Goal: Task Accomplishment & Management: Complete application form

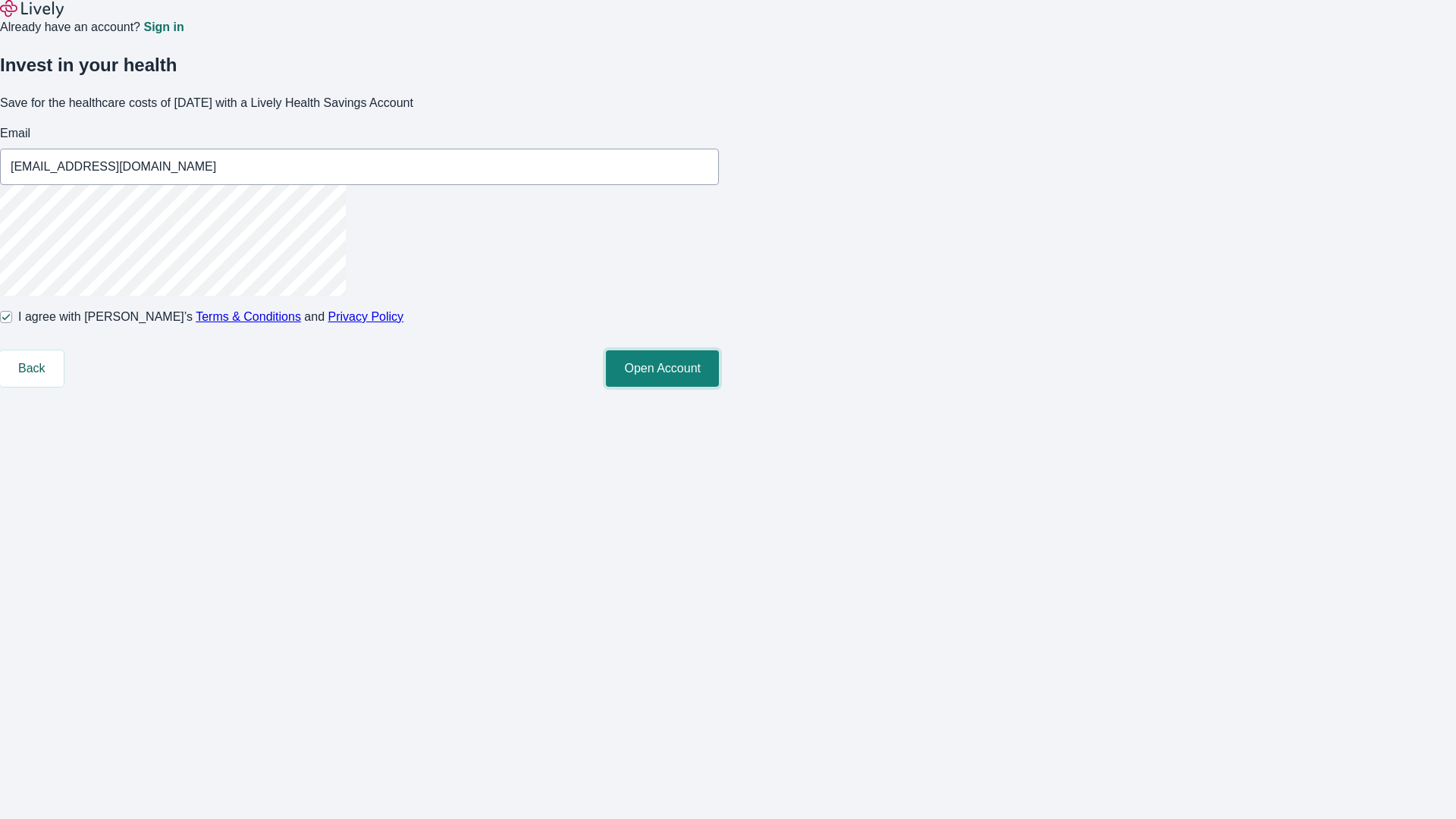
click at [719, 387] on button "Open Account" at bounding box center [662, 369] width 113 height 37
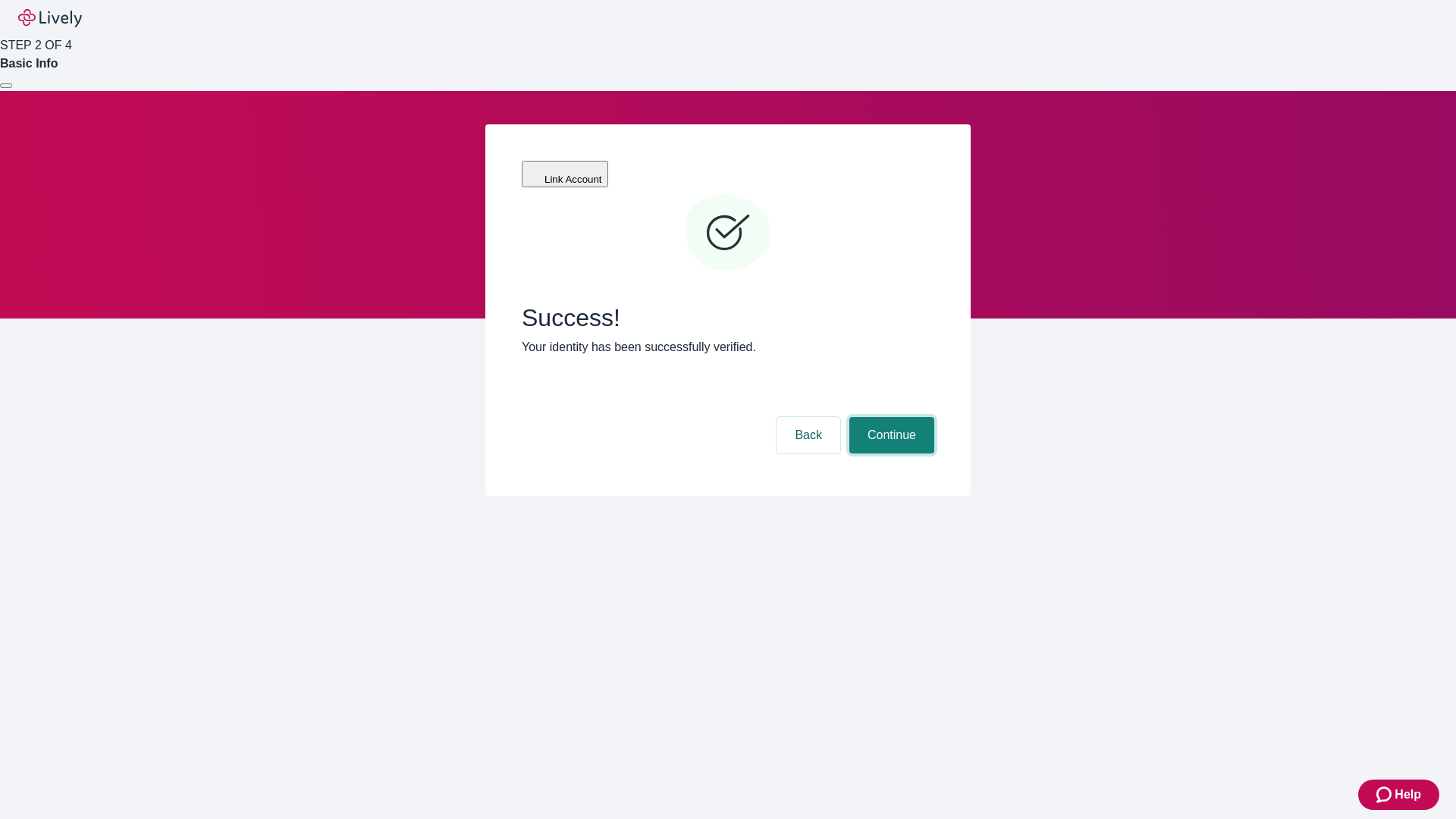
click at [889, 417] on button "Continue" at bounding box center [892, 436] width 85 height 37
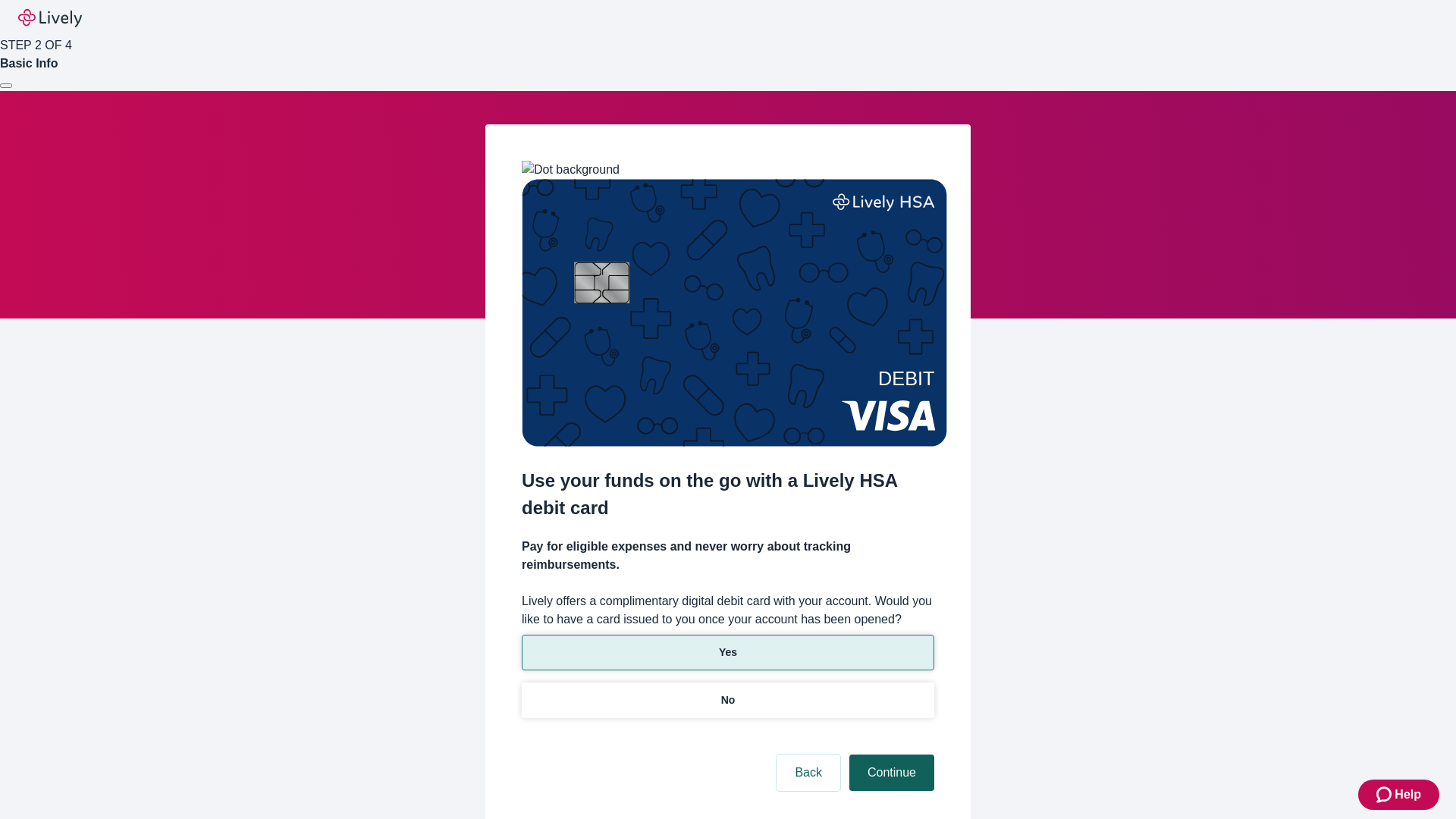
click at [728, 645] on p "Yes" at bounding box center [728, 653] width 18 height 16
click at [889, 755] on button "Continue" at bounding box center [892, 773] width 85 height 37
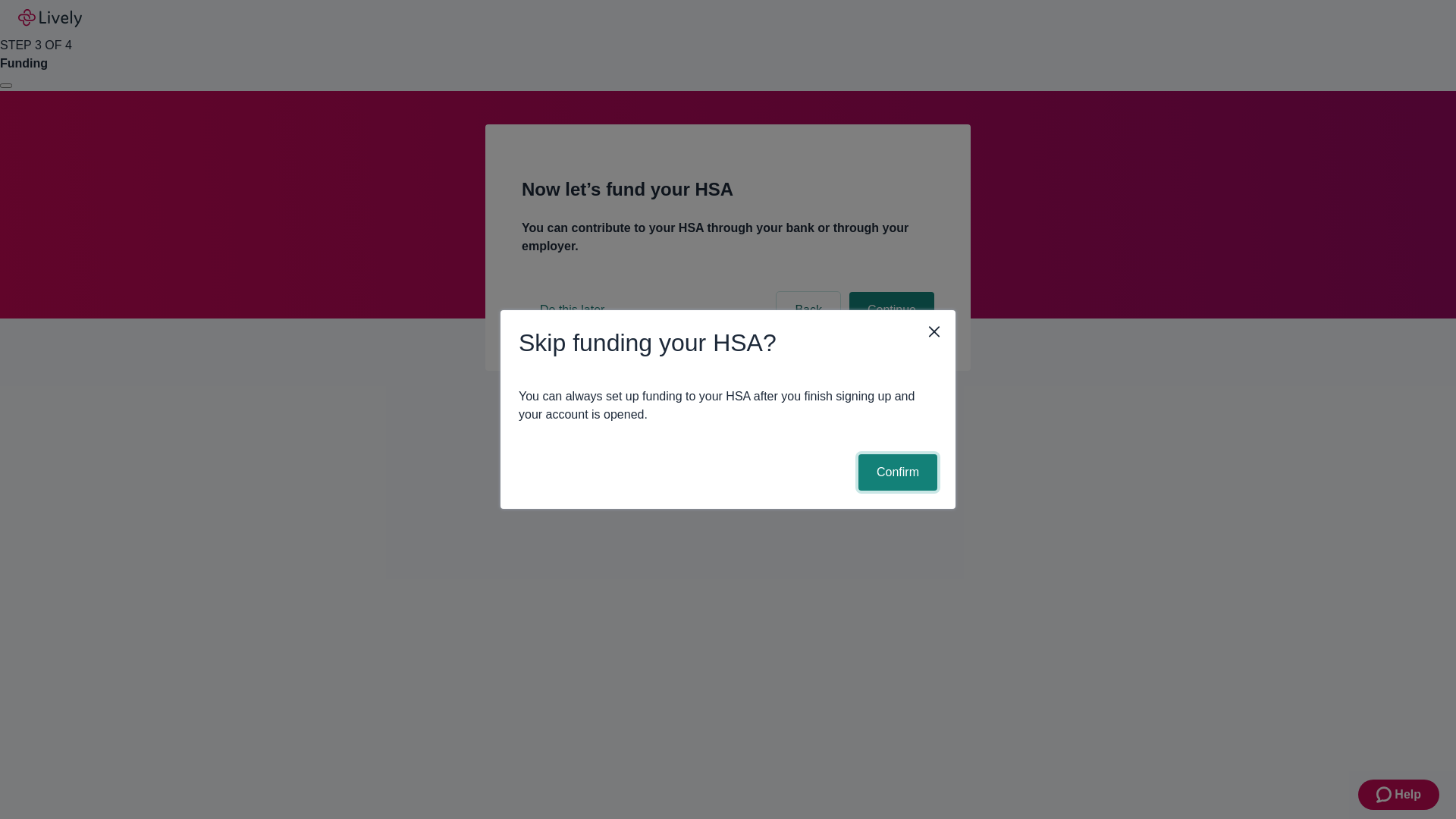
click at [895, 473] on button "Confirm" at bounding box center [898, 473] width 79 height 37
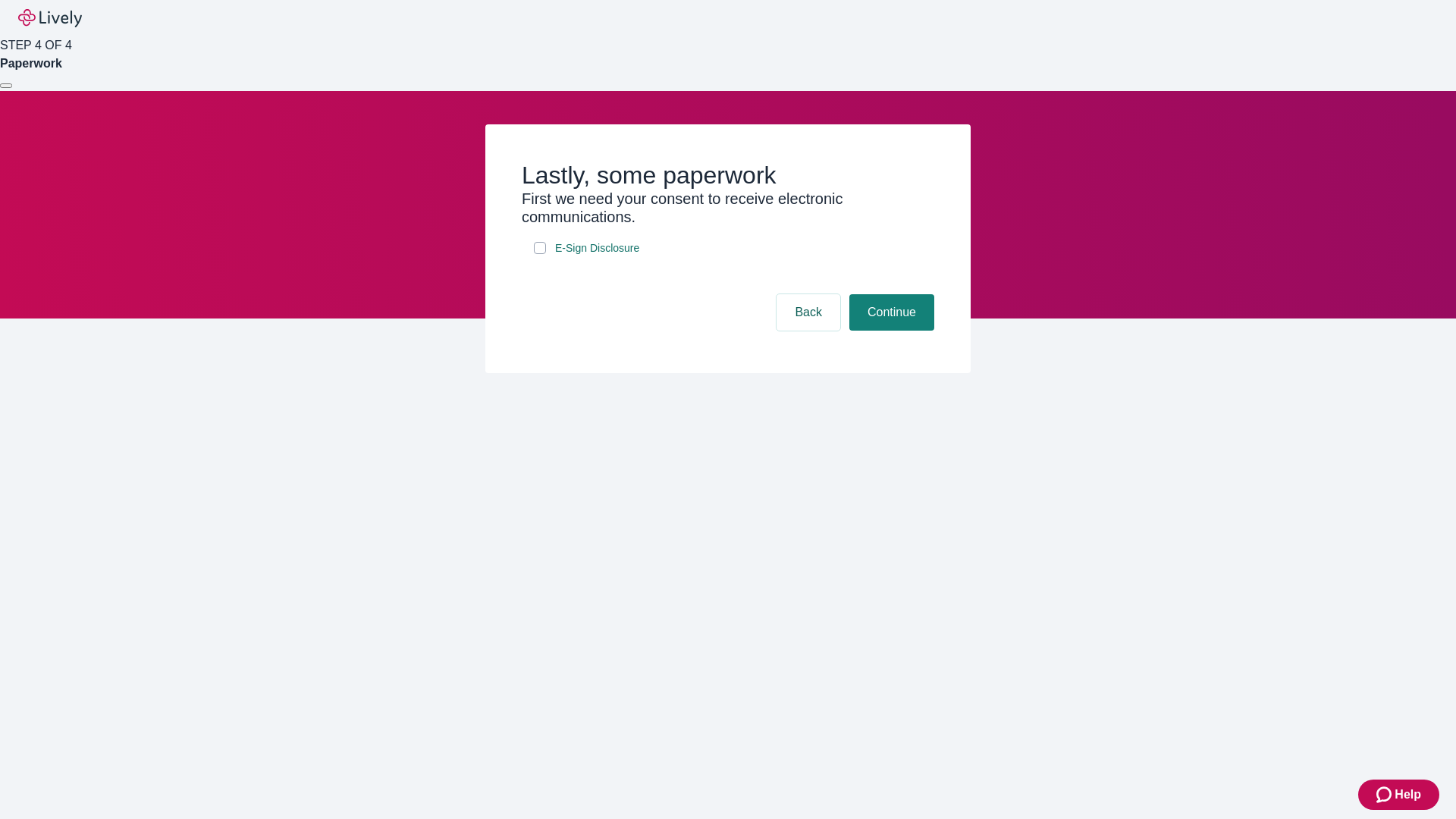
click at [540, 254] on input "E-Sign Disclosure" at bounding box center [540, 248] width 12 height 12
checkbox input "true"
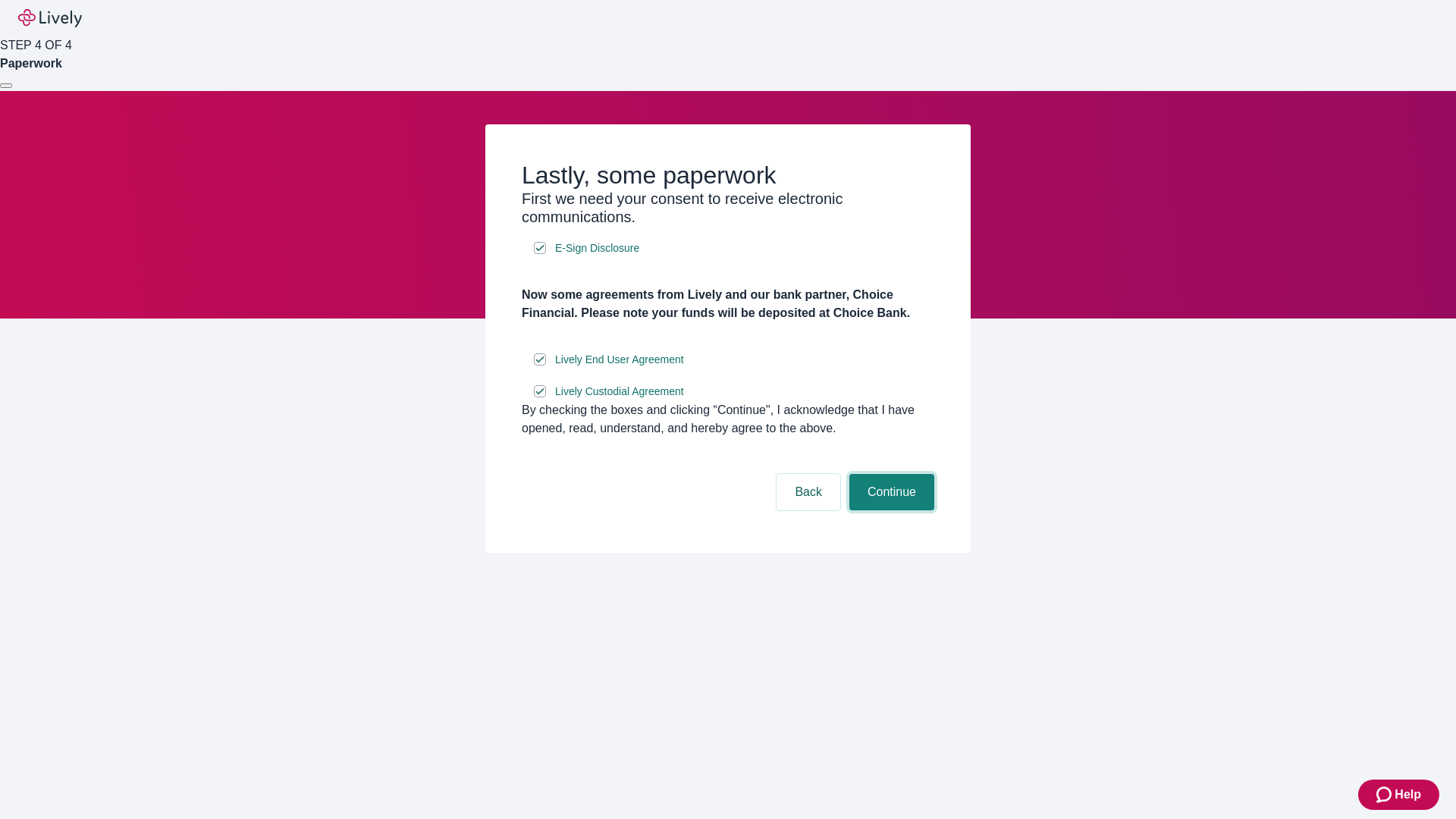
click at [889, 510] on button "Continue" at bounding box center [892, 492] width 85 height 37
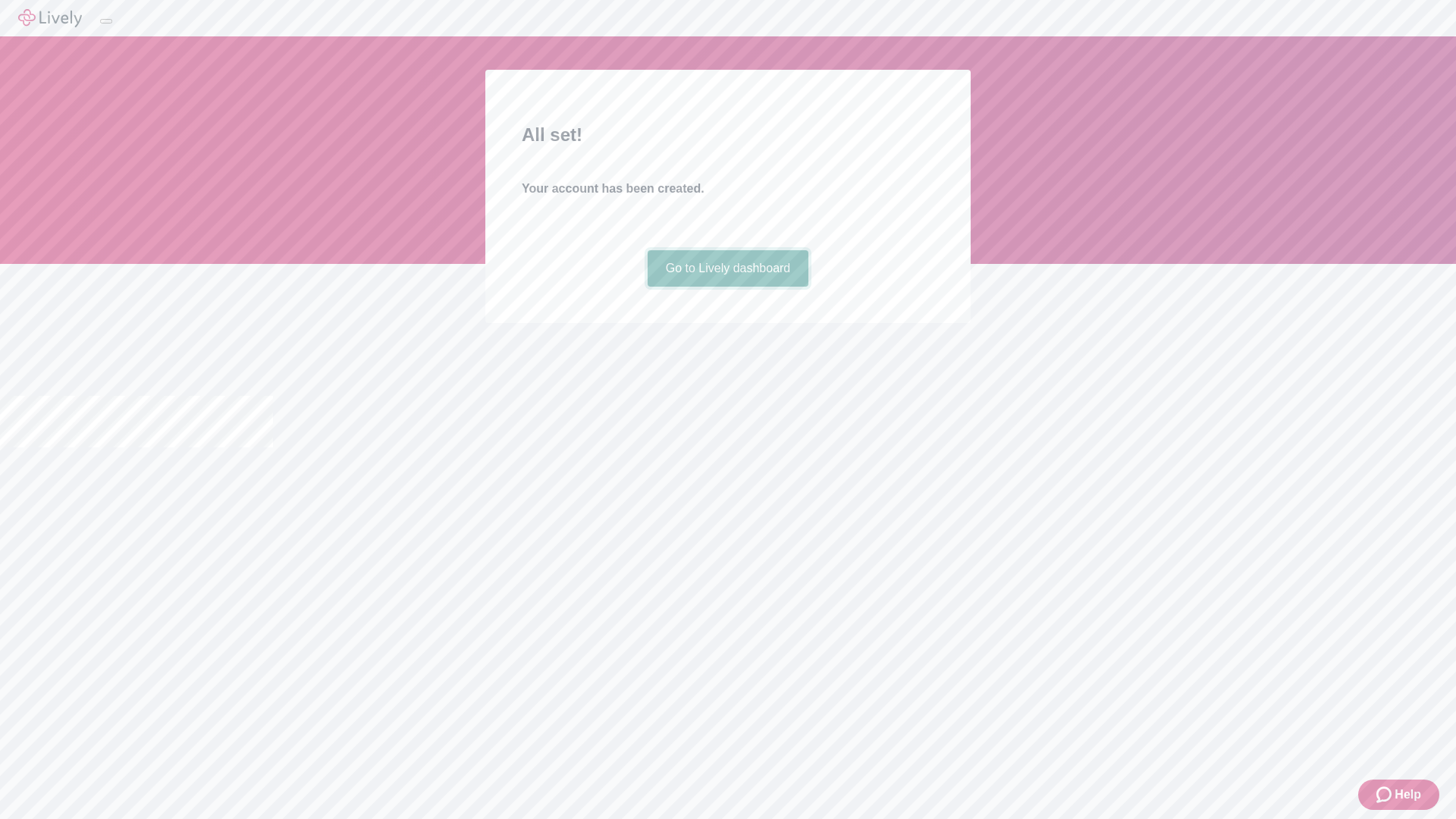
click at [728, 287] on link "Go to Lively dashboard" at bounding box center [728, 269] width 162 height 37
